Goal: Answer question/provide support: Share knowledge or assist other users

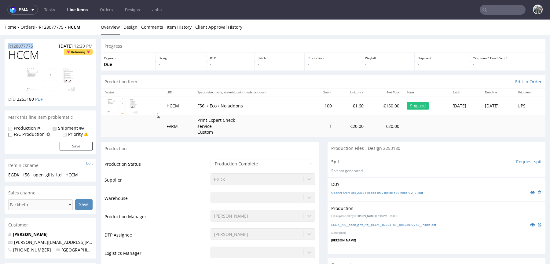
drag, startPoint x: 40, startPoint y: 48, endPoint x: 0, endPoint y: 43, distance: 40.7
copy p "R128077775"
click at [310, 105] on td "100" at bounding box center [322, 105] width 25 height 19
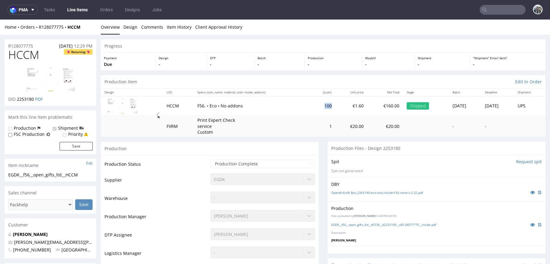
click at [310, 105] on td "100" at bounding box center [322, 105] width 25 height 19
copy td "100"
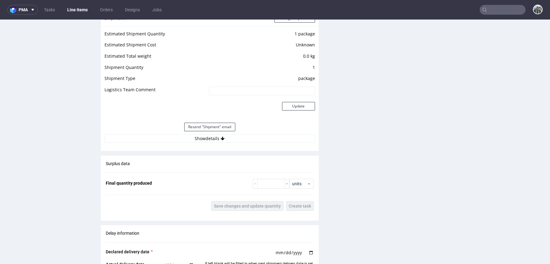
scroll to position [629, 0]
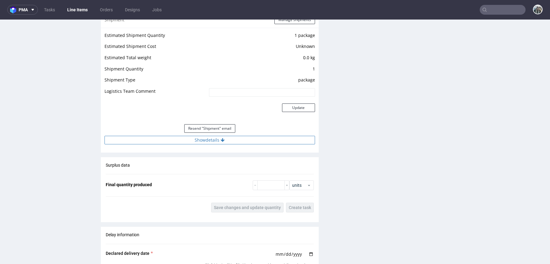
click at [242, 139] on button "Show details" at bounding box center [210, 140] width 211 height 9
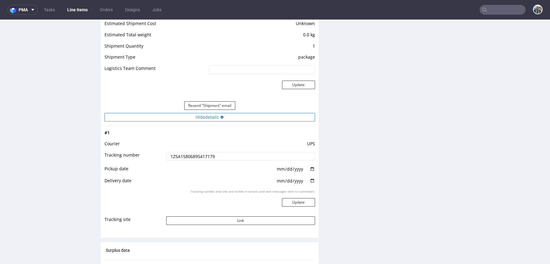
scroll to position [660, 0]
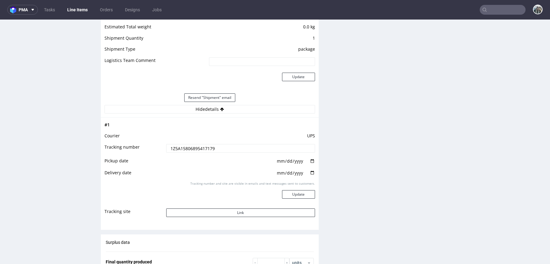
click at [241, 146] on input "1Z5A15806895417179" at bounding box center [240, 148] width 149 height 9
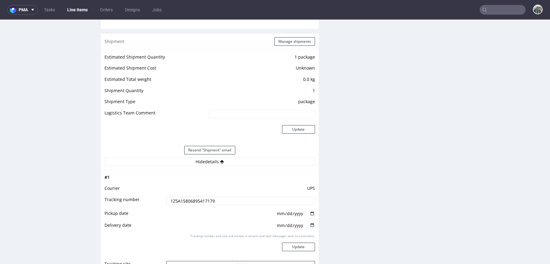
scroll to position [608, 0]
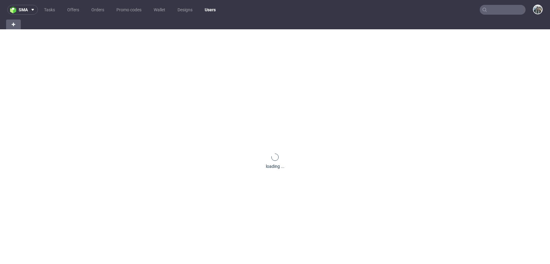
click at [495, 11] on input "text" at bounding box center [503, 10] width 46 height 10
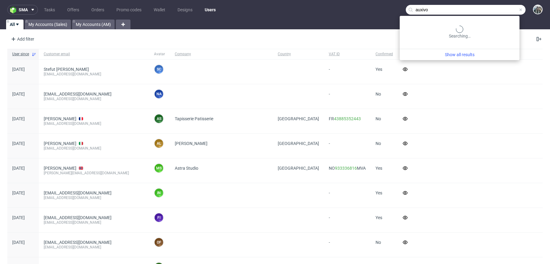
type input "auxivo"
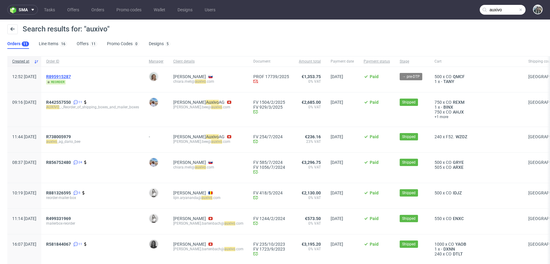
click at [71, 76] on span "R895915287" at bounding box center [58, 76] width 25 height 5
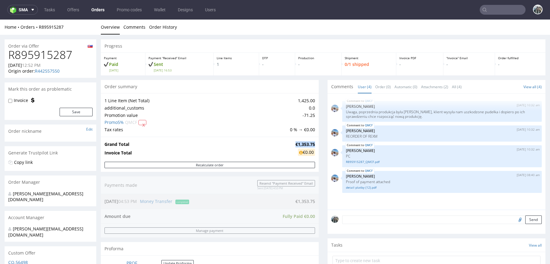
drag, startPoint x: 291, startPoint y: 144, endPoint x: 312, endPoint y: 143, distance: 21.1
click at [312, 143] on strong "€1,353.75" at bounding box center [306, 145] width 20 height 6
copy strong "€1,353.75"
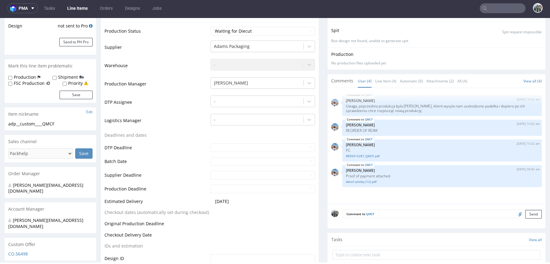
scroll to position [159, 0]
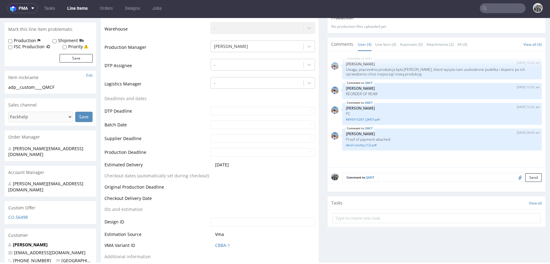
click at [500, 9] on input "text" at bounding box center [503, 8] width 46 height 10
paste input "R128077775"
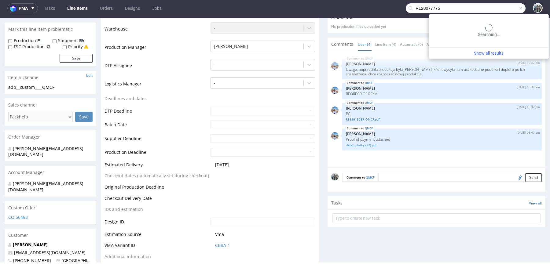
type input "R128077775"
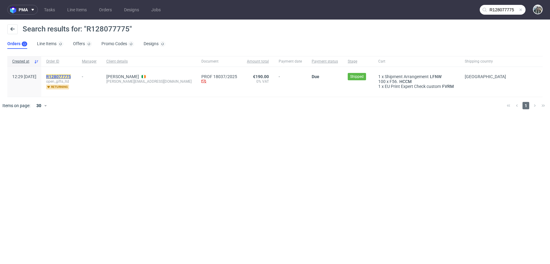
click at [71, 76] on mark "R128077775" at bounding box center [58, 76] width 25 height 5
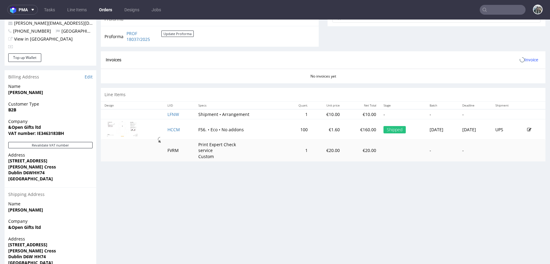
scroll to position [238, 0]
click at [170, 132] on td "HCCM" at bounding box center [179, 130] width 31 height 20
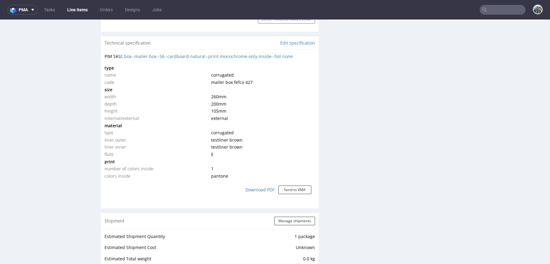
scroll to position [430, 0]
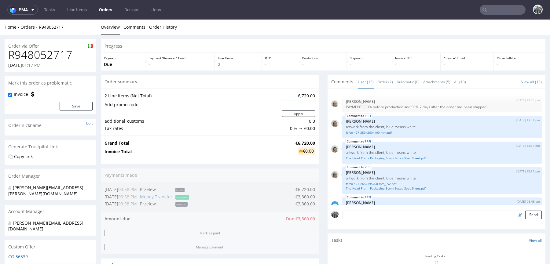
scroll to position [192, 0]
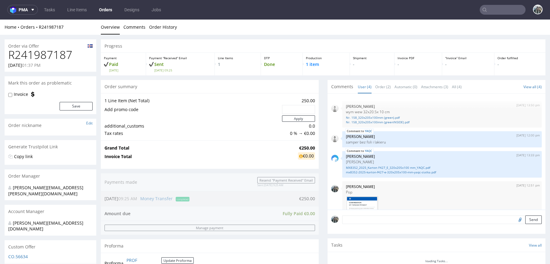
scroll to position [52, 0]
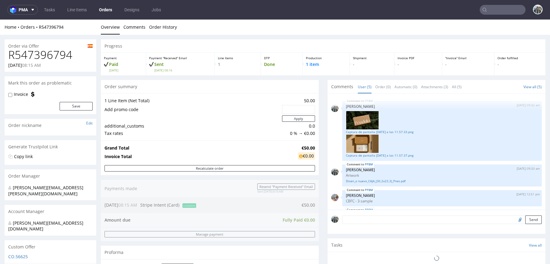
scroll to position [50, 0]
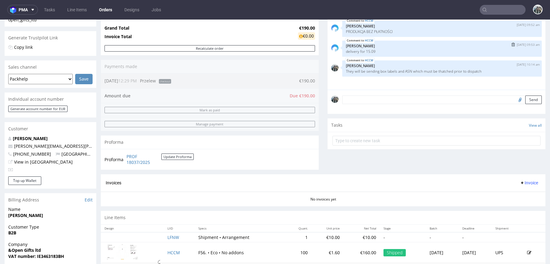
scroll to position [106, 0]
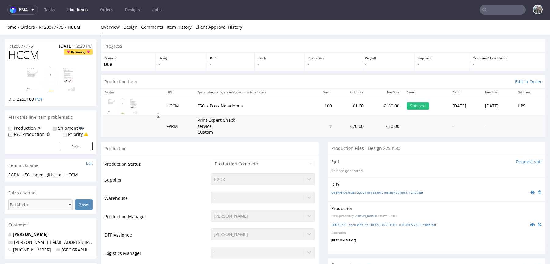
scroll to position [206, 0]
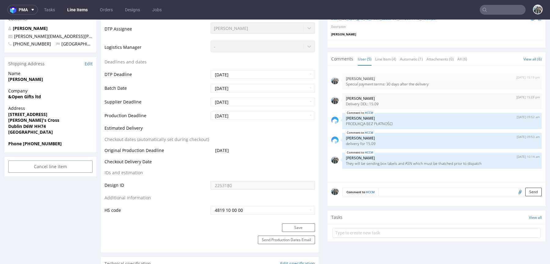
click at [515, 194] on input "file" at bounding box center [519, 192] width 9 height 8
type input "C:\fakepath\ASN_2246.pdf"
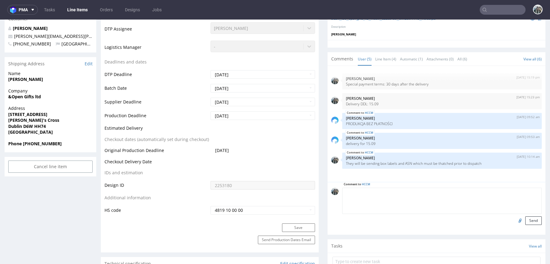
click at [395, 188] on textarea at bounding box center [442, 201] width 200 height 26
paste textarea "attached the ASN and box label for this shipment"
click at [351, 191] on textarea "attached the ASN and box label for this shipment" at bounding box center [442, 201] width 200 height 26
drag, startPoint x: 350, startPoint y: 191, endPoint x: 291, endPoint y: 191, distance: 59.3
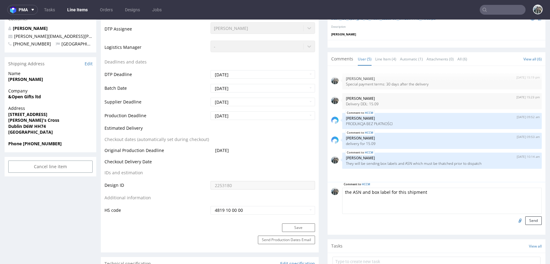
paste textarea "attached"
type textarea "ASN and box label for this shipment attached"
drag, startPoint x: 532, startPoint y: 220, endPoint x: 508, endPoint y: 217, distance: 24.1
click at [532, 220] on button "Send" at bounding box center [533, 221] width 17 height 9
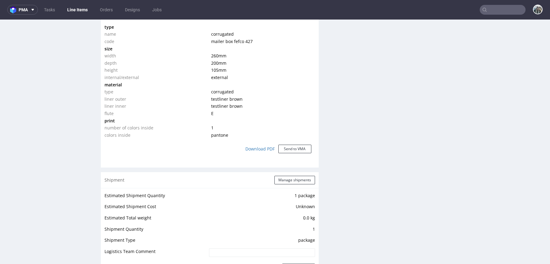
scroll to position [659, 0]
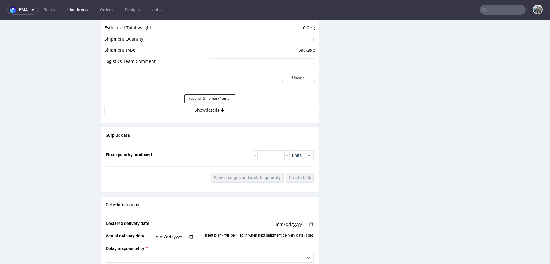
click at [196, 110] on button "Show details" at bounding box center [210, 110] width 211 height 9
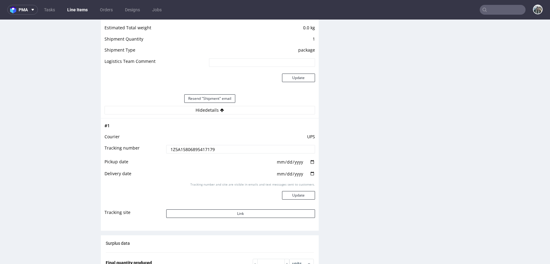
click at [192, 150] on input "1Z5A15806895417179" at bounding box center [240, 149] width 149 height 9
click at [186, 210] on button "Link" at bounding box center [240, 214] width 149 height 9
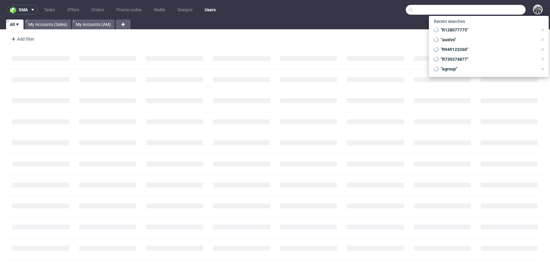
click at [490, 6] on input "text" at bounding box center [466, 10] width 120 height 10
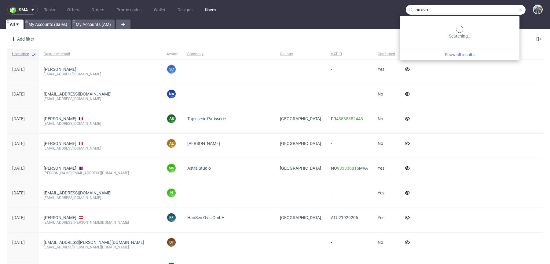
type input "auxivo"
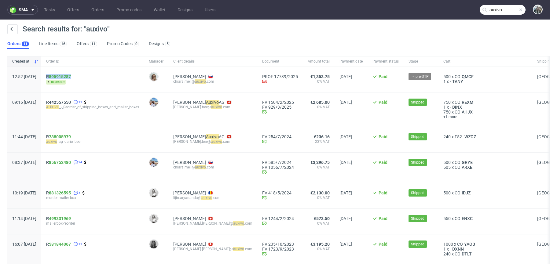
drag, startPoint x: 97, startPoint y: 75, endPoint x: 62, endPoint y: 75, distance: 34.2
click at [62, 75] on div "R 895915287 reorder" at bounding box center [92, 79] width 103 height 25
click at [66, 75] on span "R 895915287" at bounding box center [58, 76] width 25 height 5
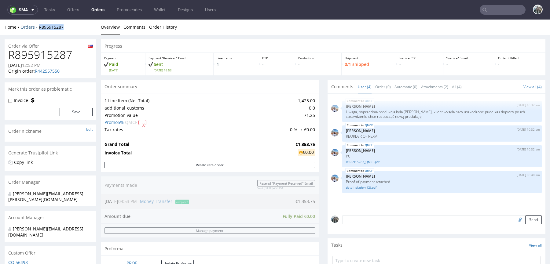
drag, startPoint x: 43, startPoint y: 31, endPoint x: 38, endPoint y: 28, distance: 6.4
click at [38, 28] on div "Home Orders R895915287 Overview Comments Order History" at bounding box center [275, 27] width 550 height 15
copy link "R895915287"
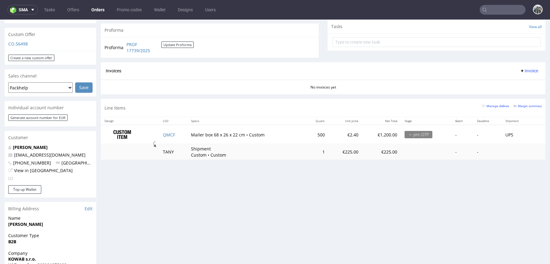
scroll to position [274, 0]
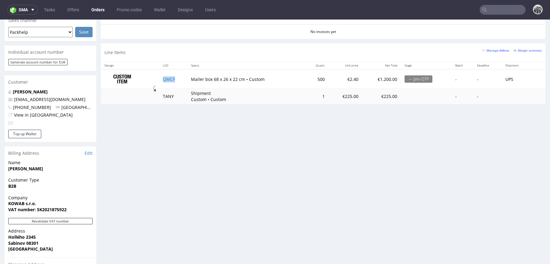
click at [178, 76] on td "QMCF" at bounding box center [173, 78] width 28 height 19
copy link "QMCF"
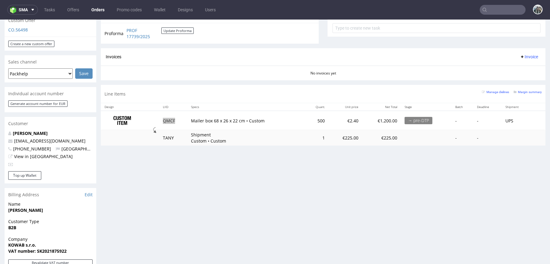
scroll to position [87, 0]
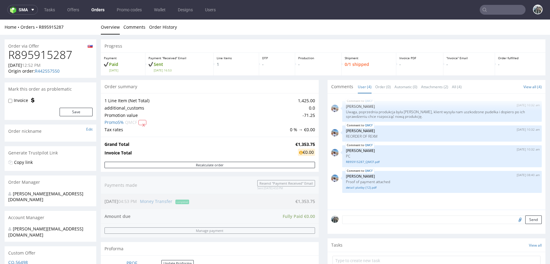
click at [53, 51] on h1 "R895915287" at bounding box center [50, 55] width 84 height 12
click at [53, 50] on h1 "R895915287" at bounding box center [50, 55] width 84 height 12
copy h1 "R895915287"
click at [358, 222] on textarea at bounding box center [442, 220] width 200 height 9
click at [367, 221] on textarea "To be canceled" at bounding box center [442, 229] width 200 height 26
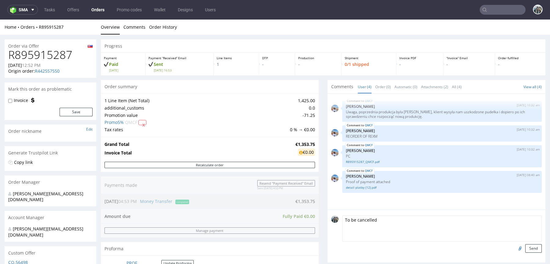
scroll to position [27, 0]
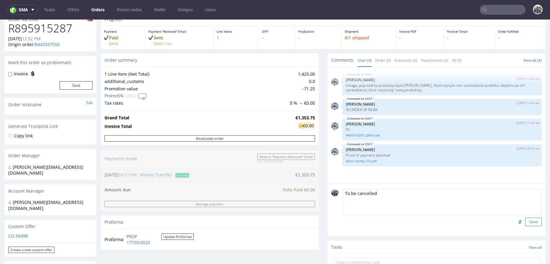
type textarea "To be cancelled"
click at [528, 219] on button "Send" at bounding box center [533, 222] width 17 height 9
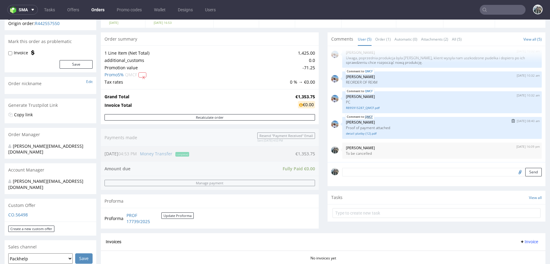
scroll to position [138, 0]
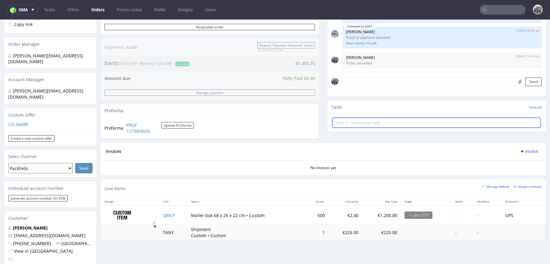
click at [379, 121] on input "text" at bounding box center [437, 123] width 208 height 10
type input "Refund"
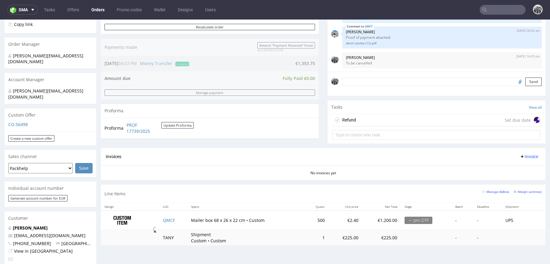
click at [387, 118] on div "Refund Set due date" at bounding box center [437, 120] width 208 height 12
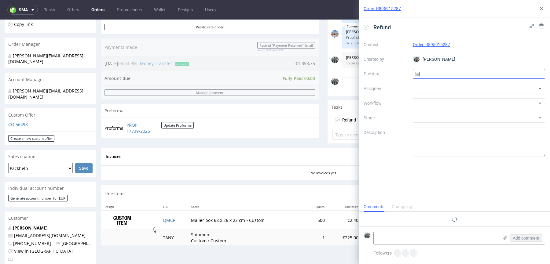
scroll to position [5, 0]
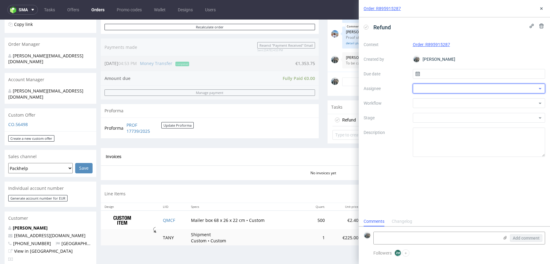
click at [428, 88] on div at bounding box center [479, 89] width 133 height 10
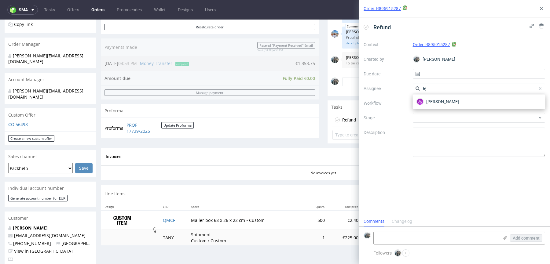
type input "łę"
click at [427, 105] on div "AŁ Aleksandra Łętowska" at bounding box center [479, 102] width 128 height 10
click at [420, 105] on div at bounding box center [479, 103] width 133 height 10
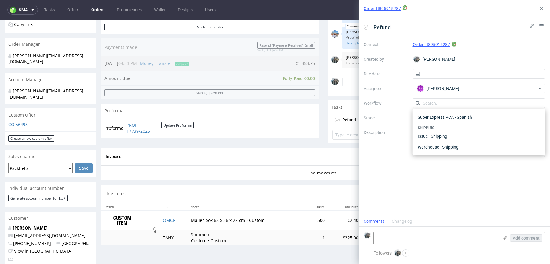
type input "f"
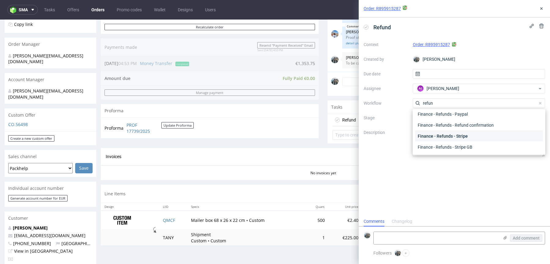
type input "refun"
click at [464, 137] on div "Finance - Refunds - Stripe" at bounding box center [479, 136] width 128 height 11
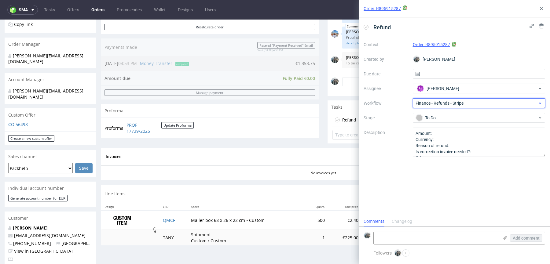
click at [434, 105] on span "Finance - Refunds - Stripe" at bounding box center [477, 103] width 122 height 6
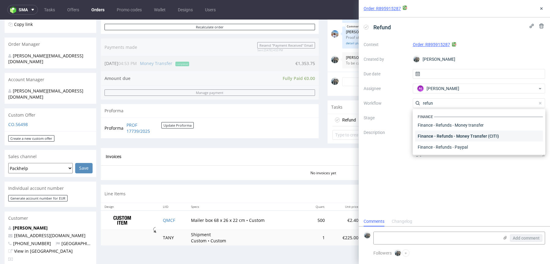
scroll to position [0, 0]
type input "refun"
click at [473, 124] on div "Finance - Refunds - Money transfer" at bounding box center [479, 125] width 128 height 11
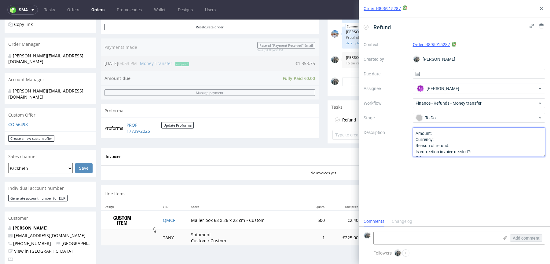
click at [438, 140] on textarea "Amount: Currency: Reason of refund: Is correction invoice needed?: Other:" at bounding box center [479, 142] width 133 height 29
type textarea "Total Order to be cancelled, we are waiving the cancellation fee"
drag, startPoint x: 475, startPoint y: 181, endPoint x: 509, endPoint y: 131, distance: 60.5
click at [475, 181] on div "Refund Context Order: R895915287 Created by Zeniuk Magdalena Due date Assignee …" at bounding box center [454, 116] width 191 height 199
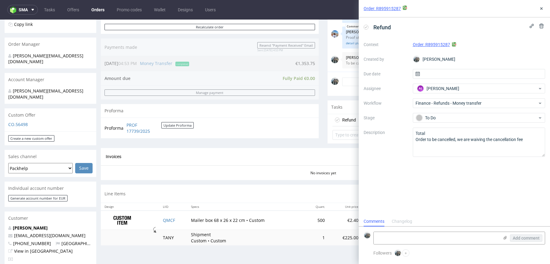
drag, startPoint x: 542, startPoint y: 4, endPoint x: 524, endPoint y: 31, distance: 32.8
click at [542, 4] on div "Order: R895915287" at bounding box center [454, 8] width 191 height 17
click at [540, 10] on icon at bounding box center [541, 8] width 5 height 5
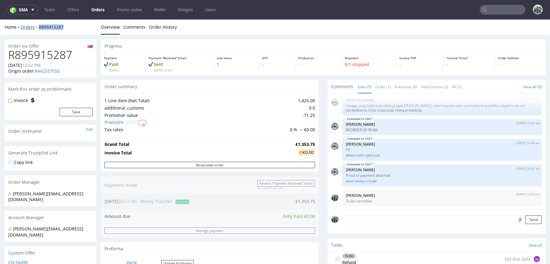
drag, startPoint x: 42, startPoint y: 34, endPoint x: 37, endPoint y: 28, distance: 8.0
click at [38, 28] on div "Home Orders R895915287 Overview Comments Order History" at bounding box center [275, 27] width 550 height 15
copy link "R895915287"
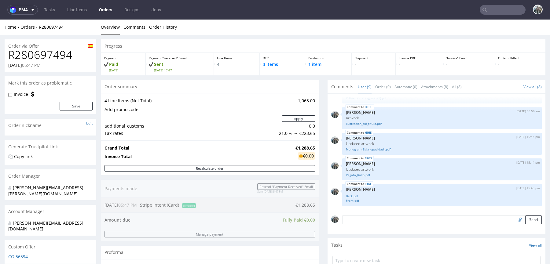
click at [61, 53] on h1 "R280697494" at bounding box center [50, 55] width 84 height 12
copy h1 "R280697494"
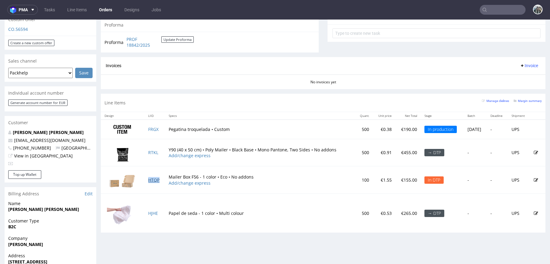
click at [155, 177] on link "HTQP" at bounding box center [153, 180] width 11 height 6
click at [153, 146] on td "RTKL" at bounding box center [155, 152] width 20 height 27
click at [155, 154] on link "RTKL" at bounding box center [153, 153] width 10 height 6
click at [154, 178] on link "HTQP" at bounding box center [153, 180] width 11 height 6
click at [154, 215] on td "HJHE" at bounding box center [155, 213] width 20 height 39
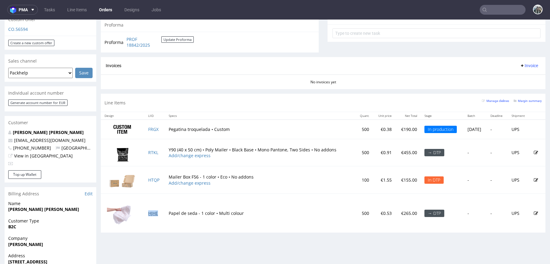
click at [153, 213] on link "HJHE" at bounding box center [153, 214] width 10 height 6
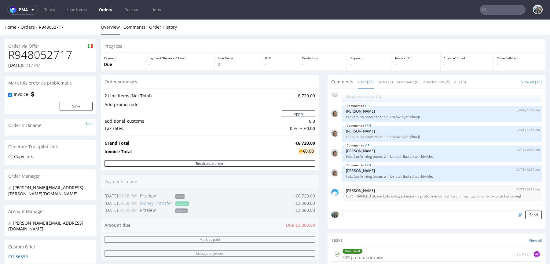
click at [48, 52] on h1 "R948052717" at bounding box center [50, 55] width 84 height 12
copy h1 "R948052717"
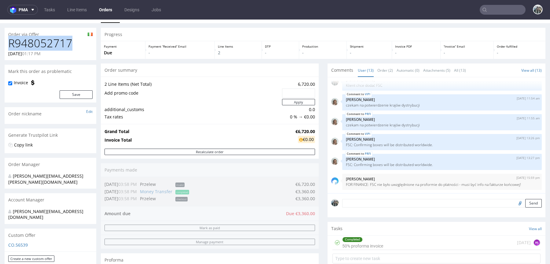
scroll to position [12, 0]
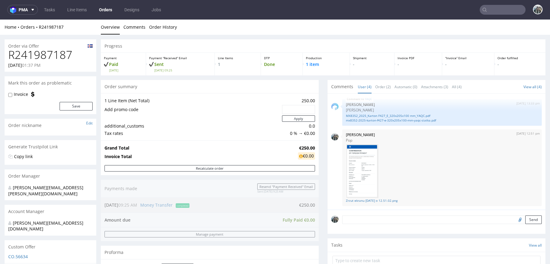
click at [54, 56] on h1 "R241987187" at bounding box center [50, 55] width 84 height 12
copy h1 "R241987187"
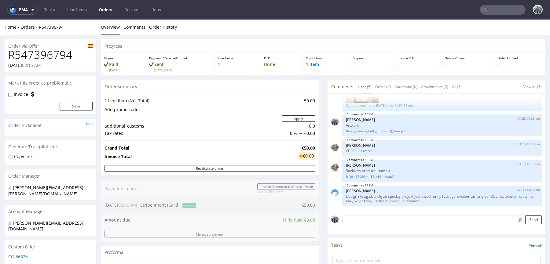
click at [40, 54] on h1 "R547396794" at bounding box center [50, 55] width 84 height 12
copy h1 "R547396794"
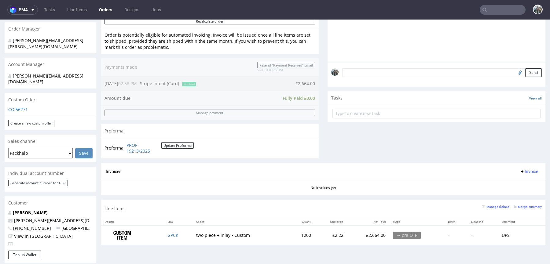
scroll to position [146, 0]
click at [501, 7] on input "text" at bounding box center [503, 10] width 46 height 10
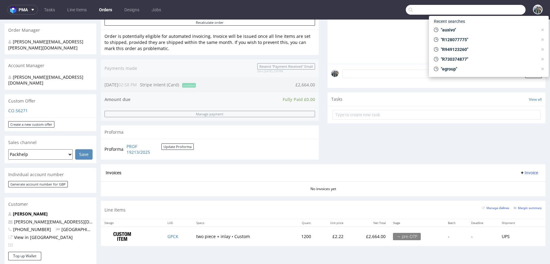
paste input "yoishomatcha"
type input "yoishomatcha"
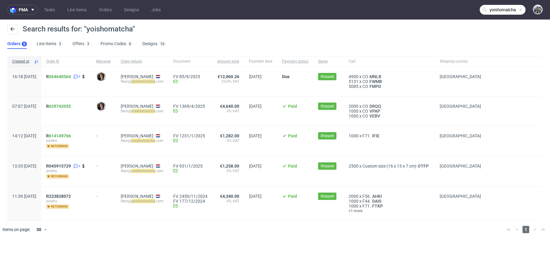
click at [499, 5] on input "yoishomatcha" at bounding box center [503, 10] width 46 height 10
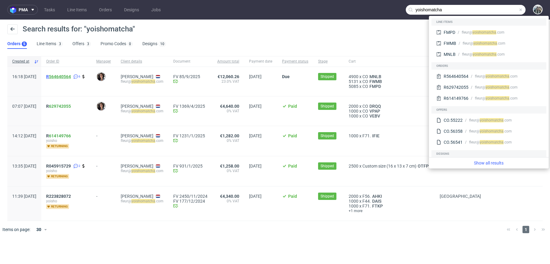
click at [67, 77] on link "564640564" at bounding box center [60, 76] width 22 height 5
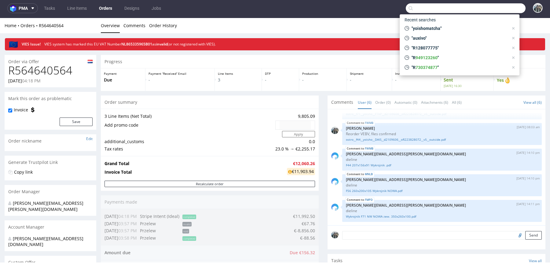
click at [59, 74] on h1 "R564640564" at bounding box center [50, 70] width 84 height 12
copy h1 "R564640564"
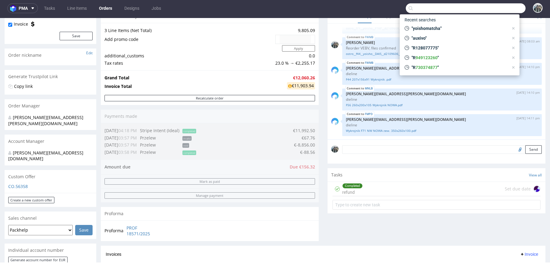
scroll to position [264, 0]
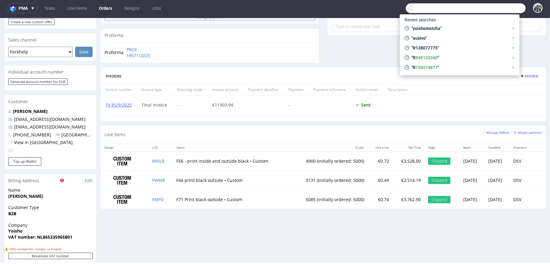
click at [489, 7] on input "text" at bounding box center [466, 8] width 120 height 10
paste input "FWMB"
type input "FWMB"
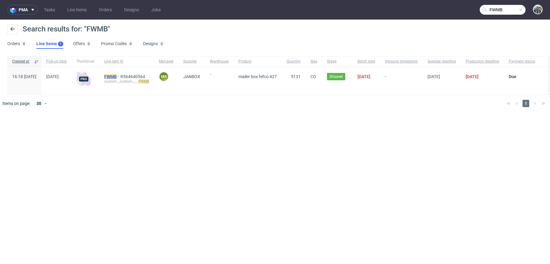
click at [117, 75] on mark "FWMB" at bounding box center [110, 76] width 13 height 5
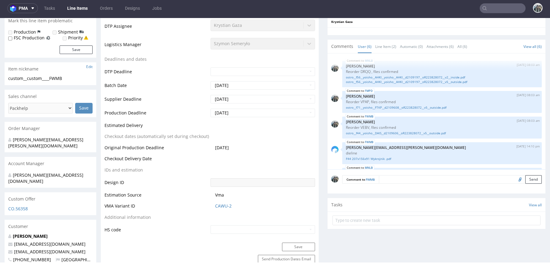
scroll to position [50, 0]
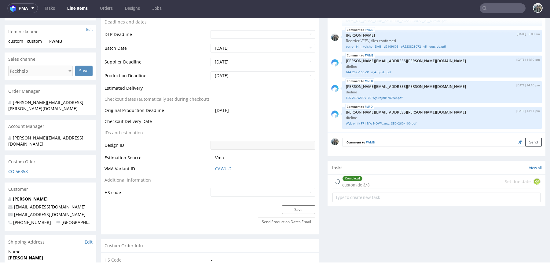
select select "in_progress"
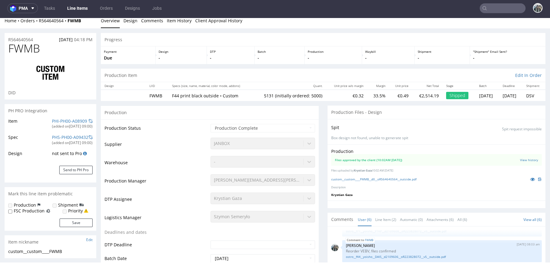
scroll to position [2, 0]
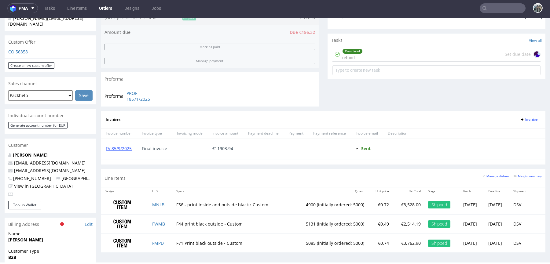
scroll to position [247, 0]
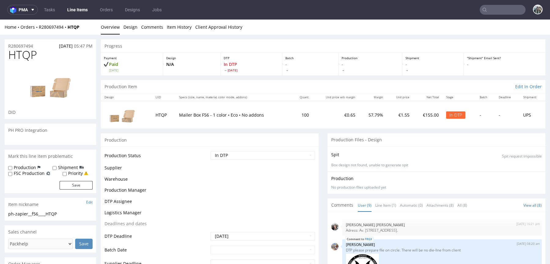
scroll to position [247, 0]
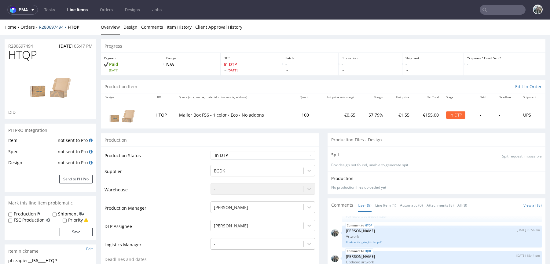
click at [57, 28] on link "R280697494" at bounding box center [53, 27] width 29 height 6
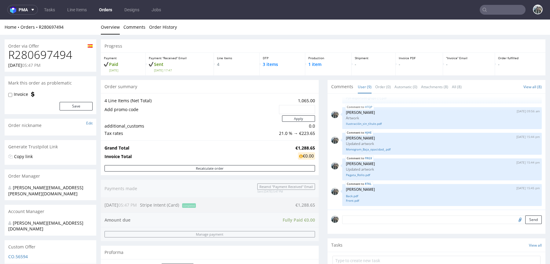
scroll to position [243, 0]
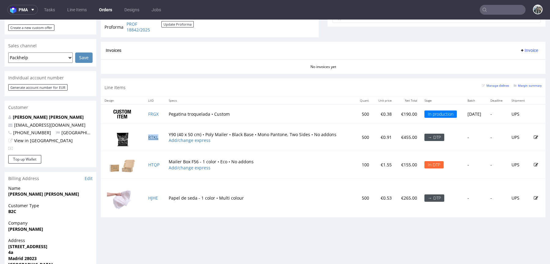
click at [152, 137] on link "RTKL" at bounding box center [153, 137] width 10 height 6
click at [152, 164] on link "HTQP" at bounding box center [153, 165] width 11 height 6
click at [153, 194] on td "HJHE" at bounding box center [155, 198] width 20 height 39
click at [153, 195] on link "HJHE" at bounding box center [153, 198] width 10 height 6
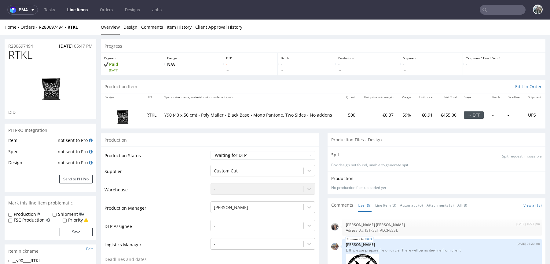
scroll to position [247, 0]
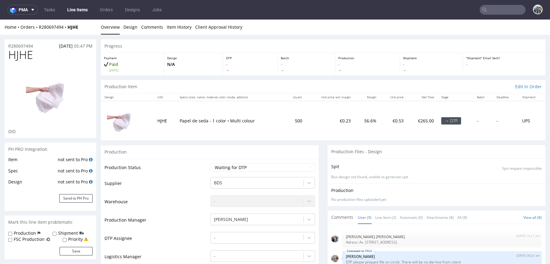
scroll to position [247, 0]
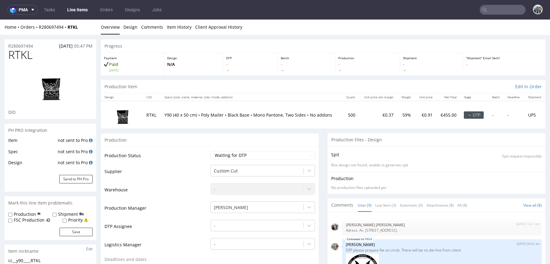
scroll to position [247, 0]
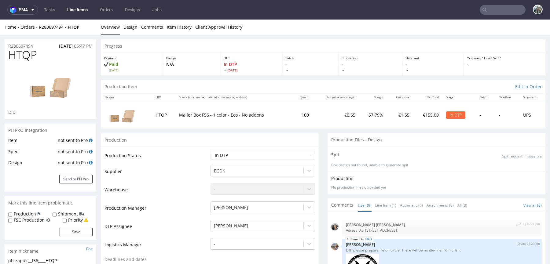
scroll to position [247, 0]
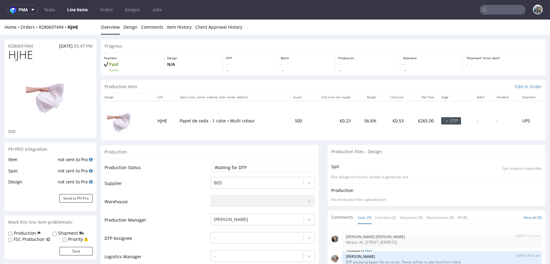
scroll to position [247, 0]
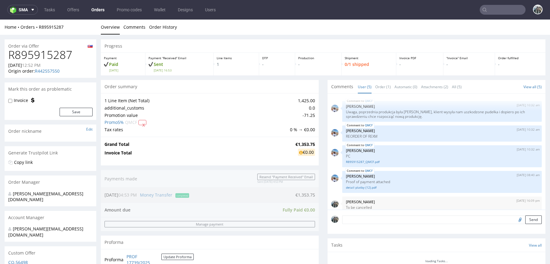
scroll to position [6, 0]
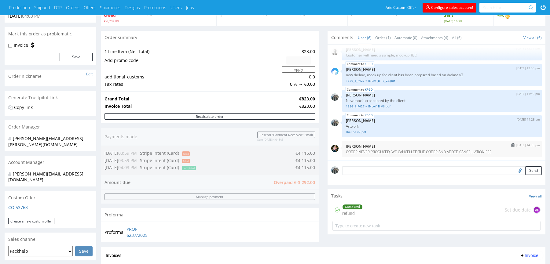
scroll to position [167, 0]
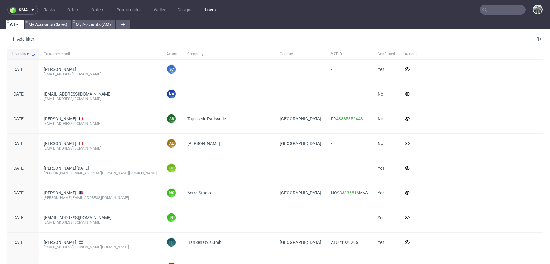
click at [489, 15] on nav "sma Tasks Offers Orders Promo codes Wallet Designs Users" at bounding box center [275, 10] width 550 height 20
click at [494, 10] on input "text" at bounding box center [503, 10] width 46 height 10
paste input "R730374877"
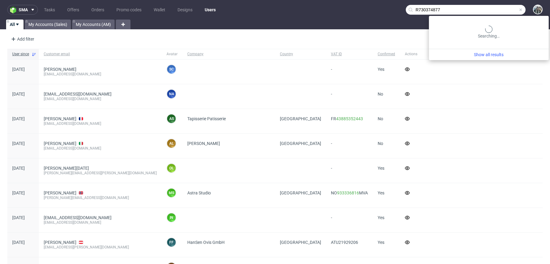
type input "R730374877"
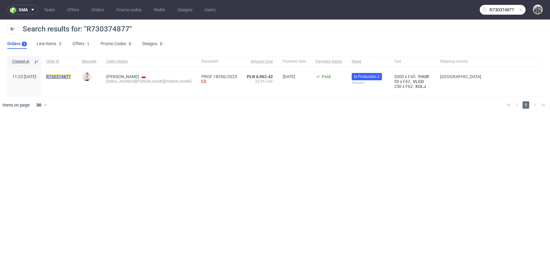
click at [71, 78] on mark "R730374877" at bounding box center [58, 76] width 25 height 5
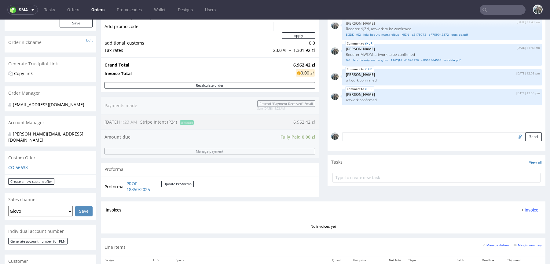
scroll to position [281, 0]
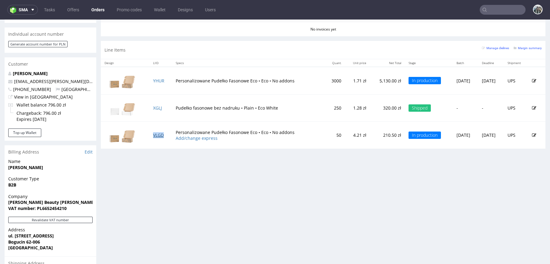
drag, startPoint x: 160, startPoint y: 134, endPoint x: 160, endPoint y: 110, distance: 24.5
click at [160, 134] on link "VLGD" at bounding box center [158, 135] width 11 height 6
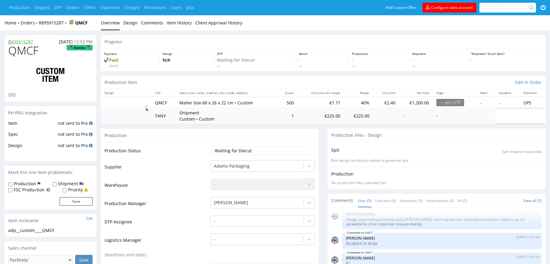
click at [12, 44] on link "895915287" at bounding box center [22, 42] width 22 height 6
click at [9, 43] on p "R 895915287" at bounding box center [20, 42] width 25 height 6
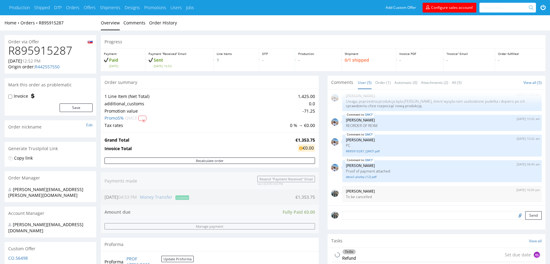
scroll to position [74, 0]
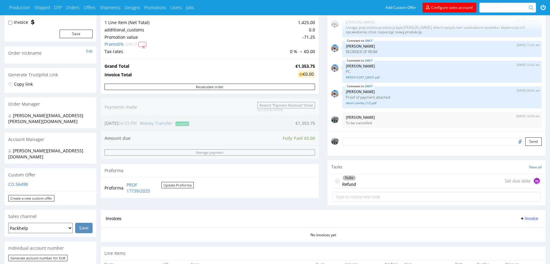
click at [362, 179] on div "To Do Refund Set due date AŁ" at bounding box center [437, 181] width 208 height 14
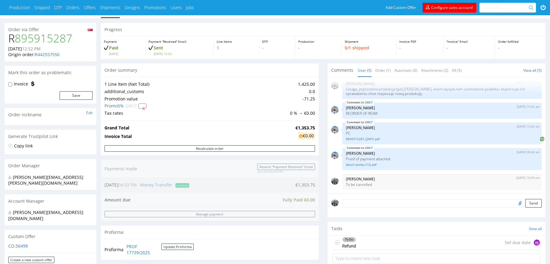
scroll to position [0, 0]
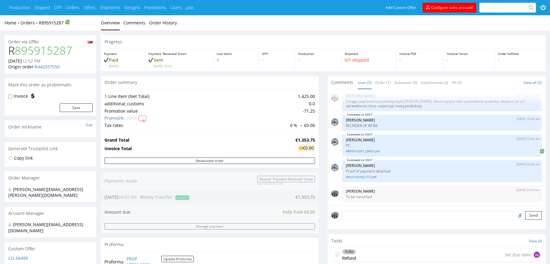
click at [14, 51] on h1 "R 895915287" at bounding box center [50, 51] width 84 height 12
copy h1 "R 895915287"
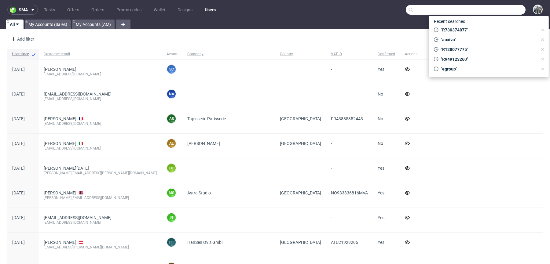
click at [497, 7] on input "text" at bounding box center [466, 10] width 120 height 10
paste input "R895915287"
type input "R895915287"
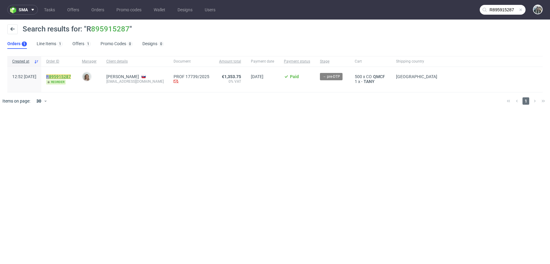
click at [71, 76] on link "895915287" at bounding box center [60, 76] width 22 height 5
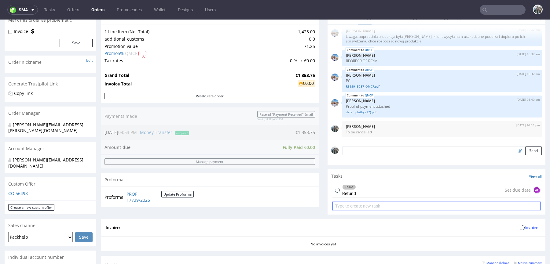
scroll to position [105, 0]
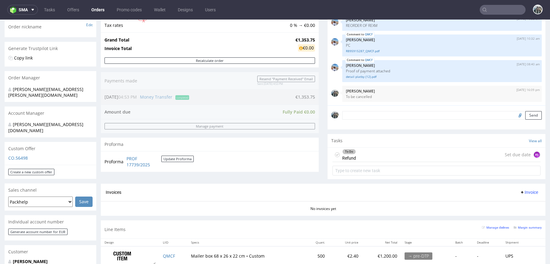
drag, startPoint x: 370, startPoint y: 154, endPoint x: 370, endPoint y: 174, distance: 19.9
click at [370, 154] on div "To Do Refund Set due date AŁ" at bounding box center [437, 155] width 208 height 14
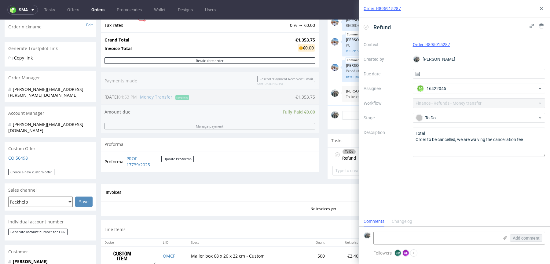
scroll to position [5, 0]
click at [436, 88] on span "Aleksandra Łętowska" at bounding box center [443, 89] width 33 height 6
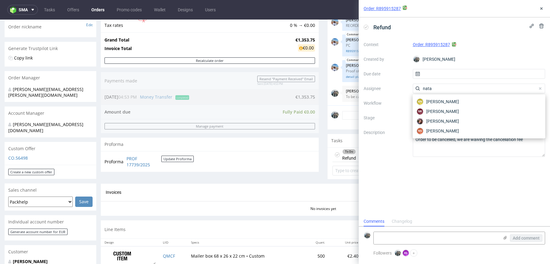
type input "nata"
click at [452, 112] on span "Natalia Kaczorowska" at bounding box center [442, 112] width 33 height 6
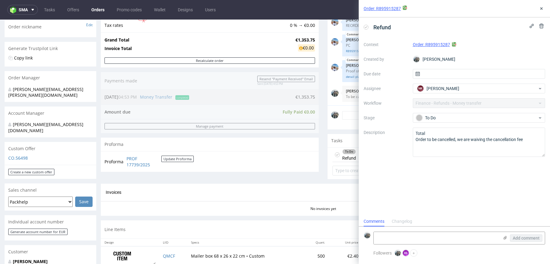
click at [397, 28] on div "Refund" at bounding box center [455, 27] width 182 height 10
click at [402, 211] on div "Refund & cancellation Context Order: R895915287 Created by Zeniuk Magdalena Due…" at bounding box center [454, 116] width 191 height 199
click at [541, 10] on icon at bounding box center [541, 8] width 5 height 5
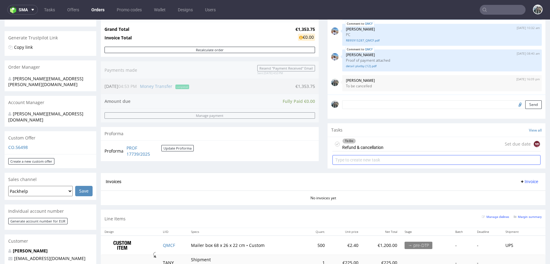
scroll to position [137, 0]
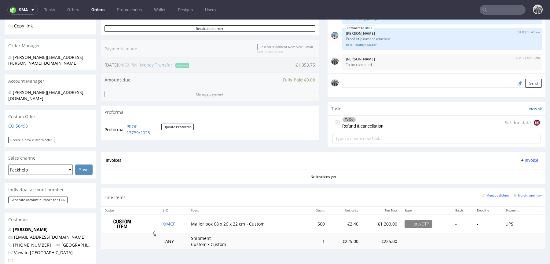
click at [498, 11] on input "text" at bounding box center [503, 10] width 46 height 10
paste input "Empatica"
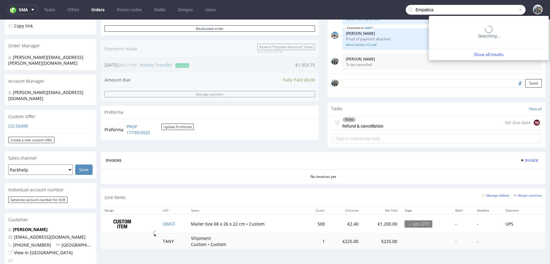
type input "Empatica"
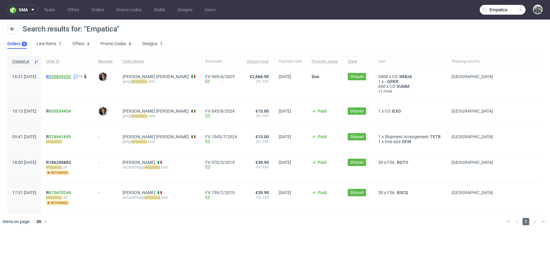
click at [70, 77] on link "520825252" at bounding box center [60, 76] width 22 height 5
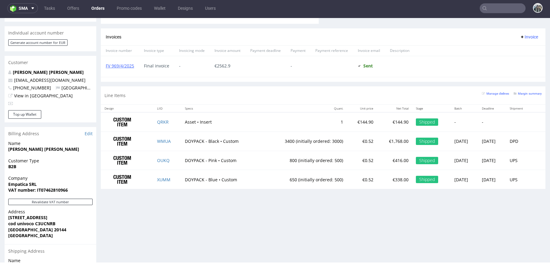
scroll to position [258, 0]
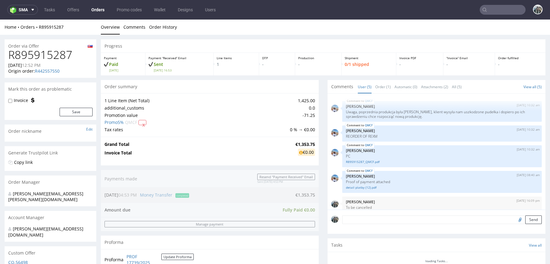
scroll to position [6, 0]
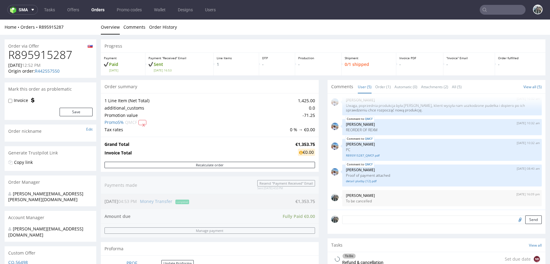
click at [51, 53] on h1 "R895915287" at bounding box center [50, 55] width 84 height 12
click at [50, 53] on h1 "R895915287" at bounding box center [50, 55] width 84 height 12
click at [53, 53] on h1 "R895915287" at bounding box center [50, 55] width 84 height 12
copy h1 "R895915287"
